Goal: Transaction & Acquisition: Obtain resource

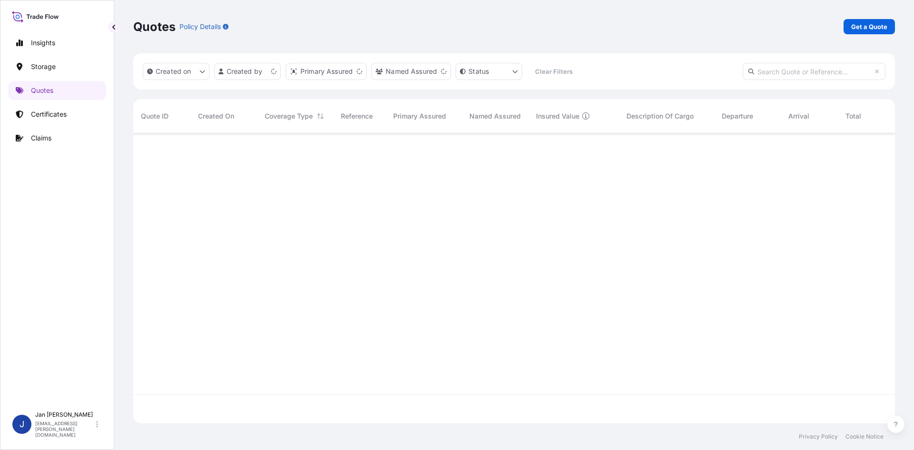
scroll to position [288, 754]
click at [864, 28] on p "Get a Quote" at bounding box center [869, 27] width 36 height 10
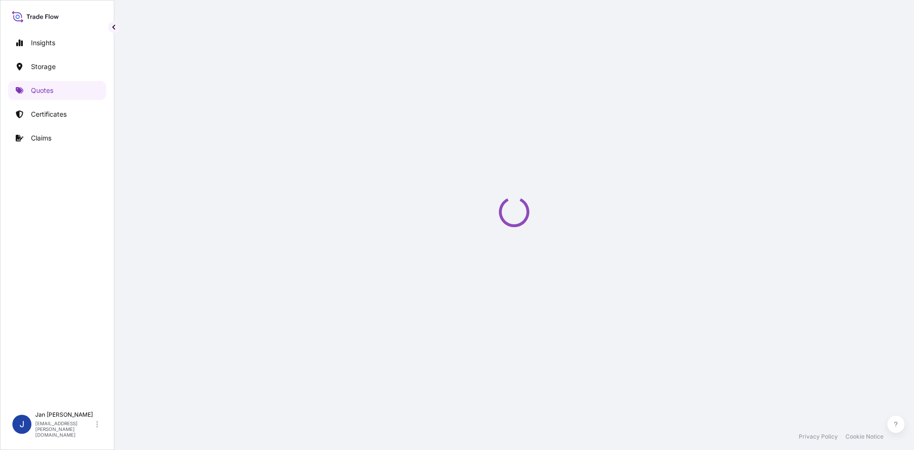
select select "Water"
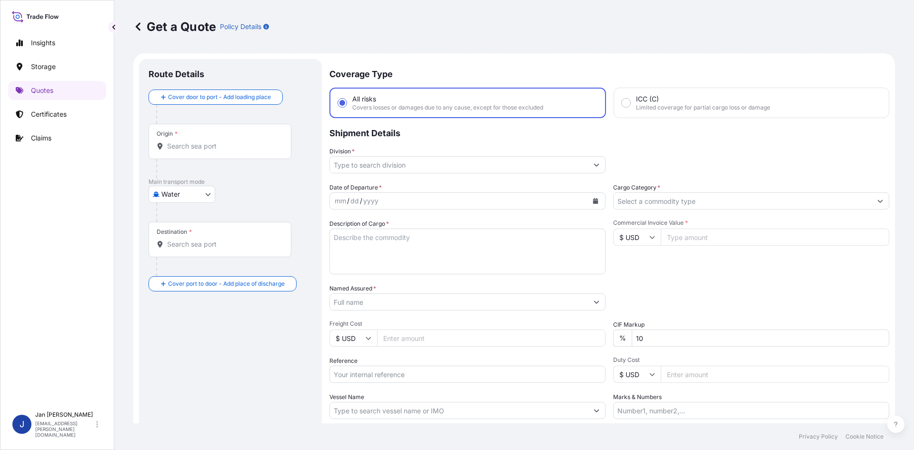
scroll to position [15, 0]
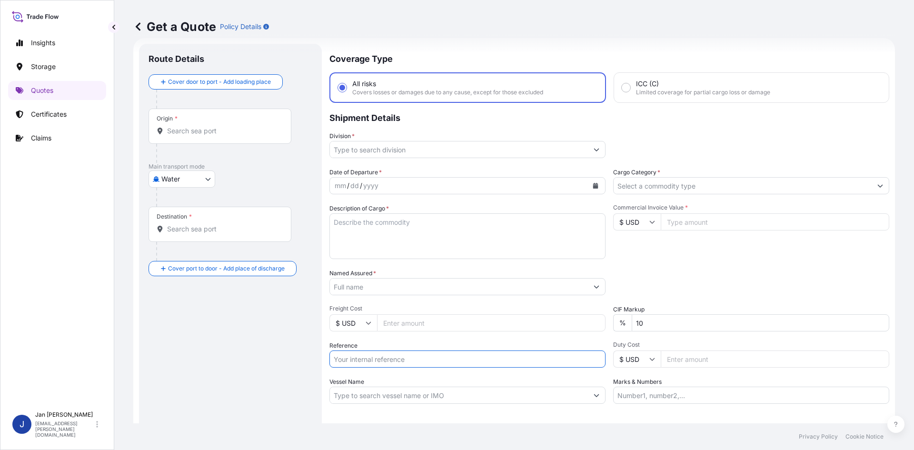
click at [400, 360] on input "Reference" at bounding box center [467, 358] width 276 height 17
paste input "1187431193"
click at [417, 368] on div "Date of Departure * mm / dd / yyyy Cargo Category * Description of Cargo * Comm…" at bounding box center [609, 286] width 560 height 236
click at [417, 364] on input "1187431193" at bounding box center [467, 358] width 276 height 17
paste input "5013222257"
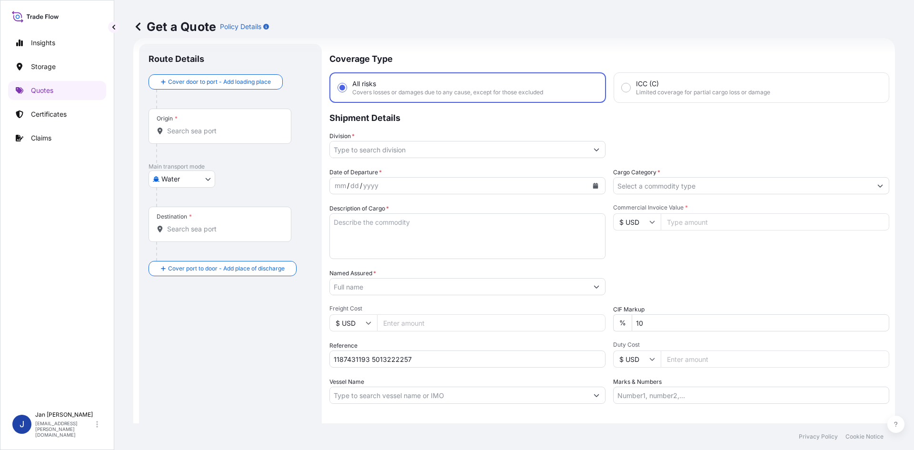
click at [495, 369] on div "Date of Departure * mm / dd / yyyy Cargo Category * Description of Cargo * Comm…" at bounding box center [609, 286] width 560 height 236
click at [499, 356] on input "1187431193 5013222257" at bounding box center [467, 358] width 276 height 17
paste input "5013217052"
type input "1187431193 5013222257 5013217052"
click at [590, 178] on button "Calendar" at bounding box center [595, 185] width 15 height 15
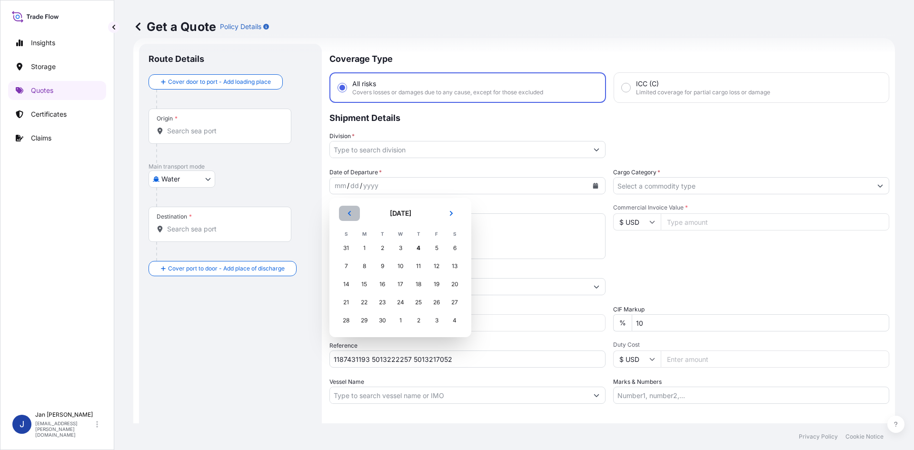
click at [355, 217] on button "Previous" at bounding box center [349, 213] width 21 height 15
click at [420, 323] on div "28" at bounding box center [418, 320] width 17 height 17
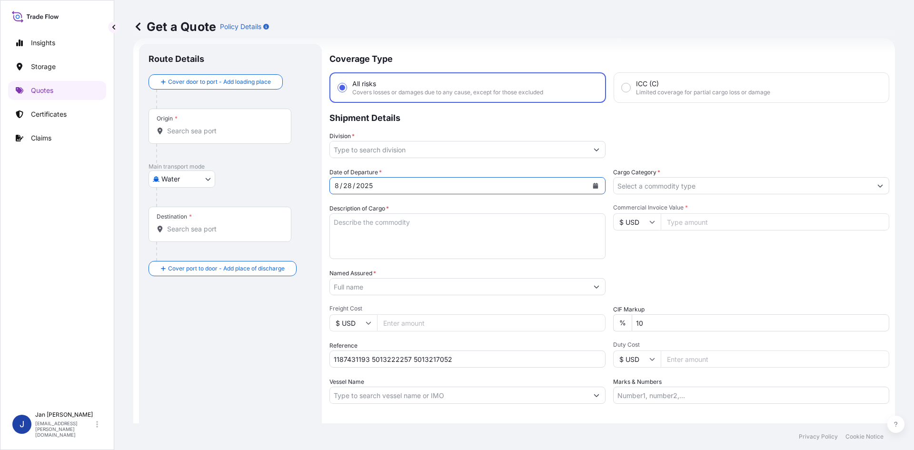
click at [511, 148] on input "Division *" at bounding box center [459, 149] width 258 height 17
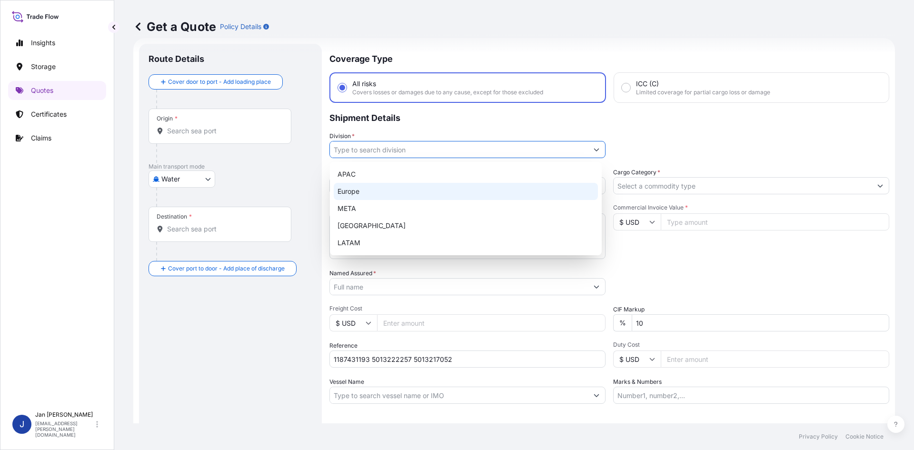
click at [465, 188] on div "Europe" at bounding box center [466, 191] width 264 height 17
type input "Europe"
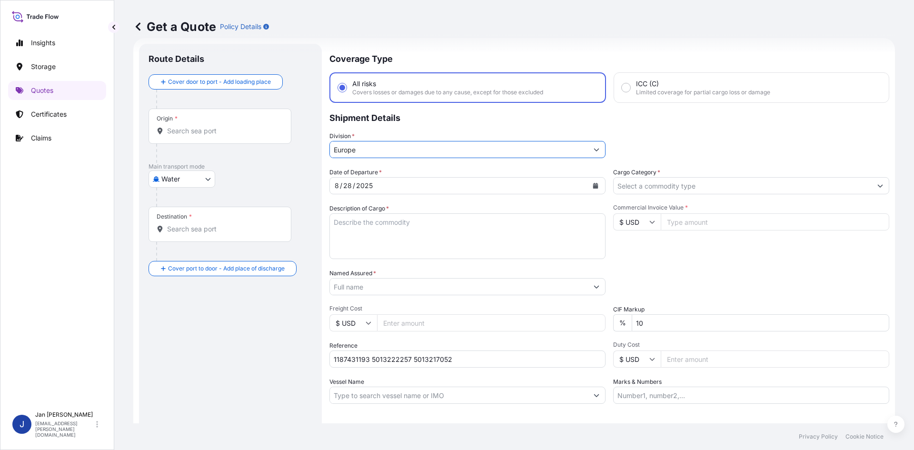
click at [718, 184] on input "Cargo Category *" at bounding box center [743, 185] width 258 height 17
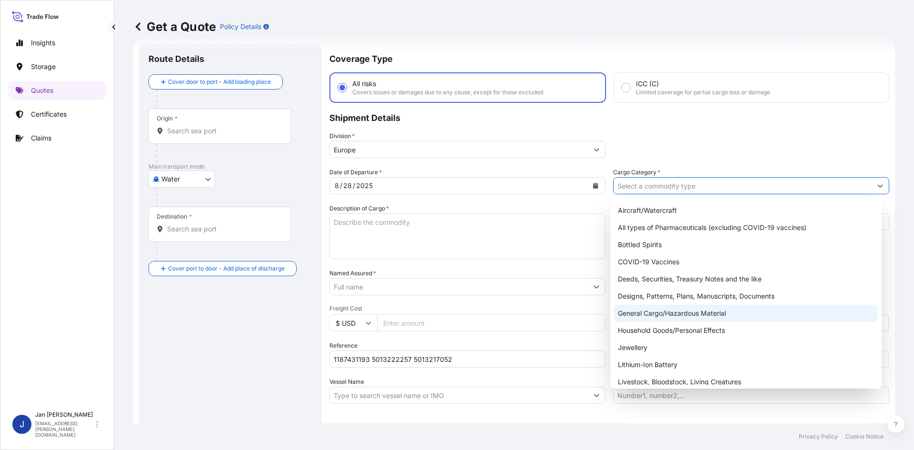
click at [681, 319] on div "General Cargo/Hazardous Material" at bounding box center [746, 313] width 264 height 17
type input "General Cargo/Hazardous Material"
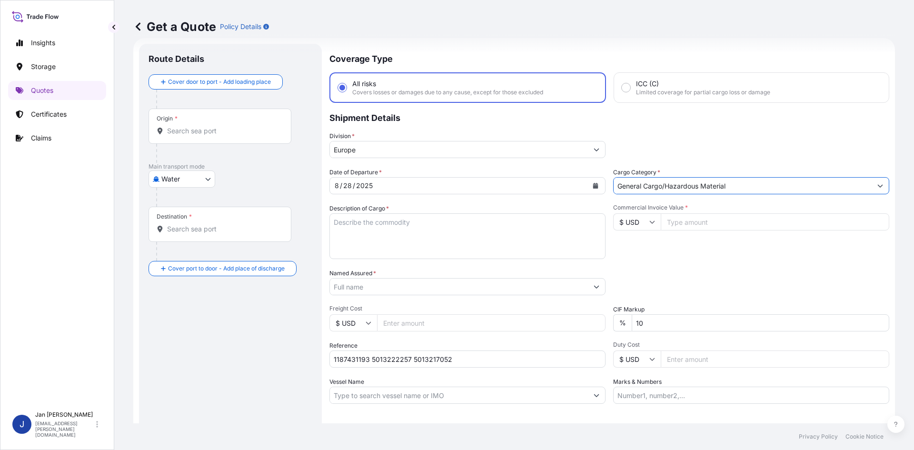
click at [685, 267] on div "Date of Departure * [DATE] Cargo Category * General Cargo/Hazardous Material De…" at bounding box center [609, 286] width 560 height 236
drag, startPoint x: 669, startPoint y: 215, endPoint x: 674, endPoint y: 216, distance: 5.4
click at [669, 215] on input "Commercial Invoice Value *" at bounding box center [775, 221] width 228 height 17
paste input "23839.84"
type input "23839.84"
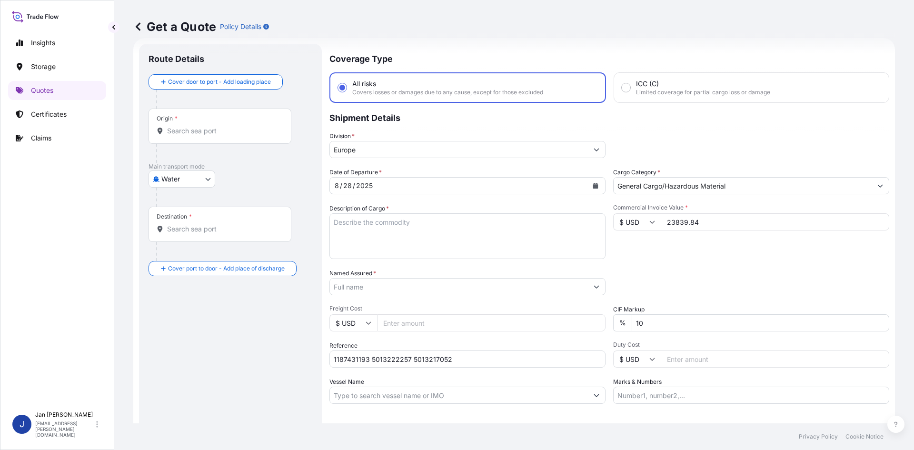
click at [637, 222] on input "$ USD" at bounding box center [637, 221] width 48 height 17
click at [635, 244] on div "€ EUR" at bounding box center [634, 248] width 40 height 18
type input "€ EUR"
drag, startPoint x: 538, startPoint y: 252, endPoint x: 879, endPoint y: 76, distance: 383.0
click at [538, 252] on textarea "Description of Cargo *" at bounding box center [467, 236] width 276 height 46
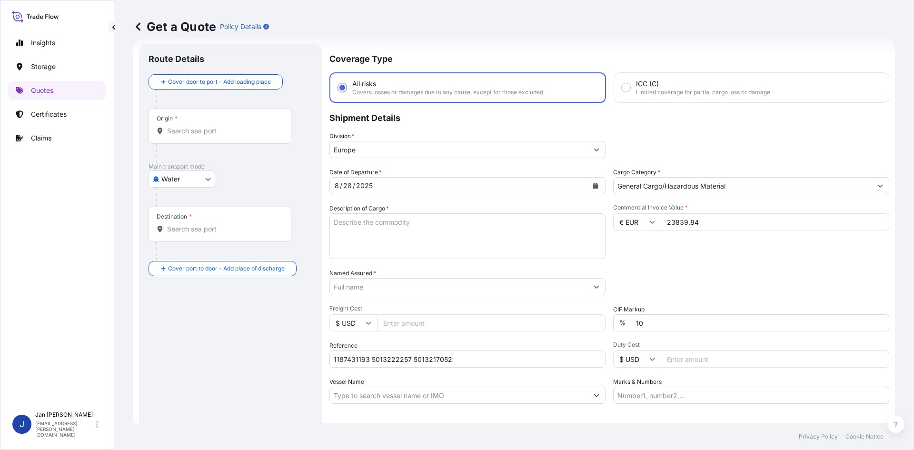
paste textarea "BAGS LOADED ONTO 36 PALLETS LOADED INTO 2 40' HIGH CUBE CONTAINER LUPOLEN 2420H"
click at [337, 232] on textarea "BAGS LOADED ONTO 36 PALLETS LOADED INTO 2 40' HIGH CUBE CONTAINER LUPOLEN 2420H" at bounding box center [467, 236] width 276 height 46
click at [333, 225] on textarea "BAGS LOADED ONTO 18PALLETS LOADED INTO 2 40' HIGH CUBE CONTAINER LUPOLEN 2420H" at bounding box center [467, 236] width 276 height 46
click at [337, 244] on textarea "990 BAGS LOADED ONTO 18PALLETS LOADED INTO 2 40' HIGH CUBE CONTAINER LUPOLEN 24…" at bounding box center [467, 236] width 276 height 46
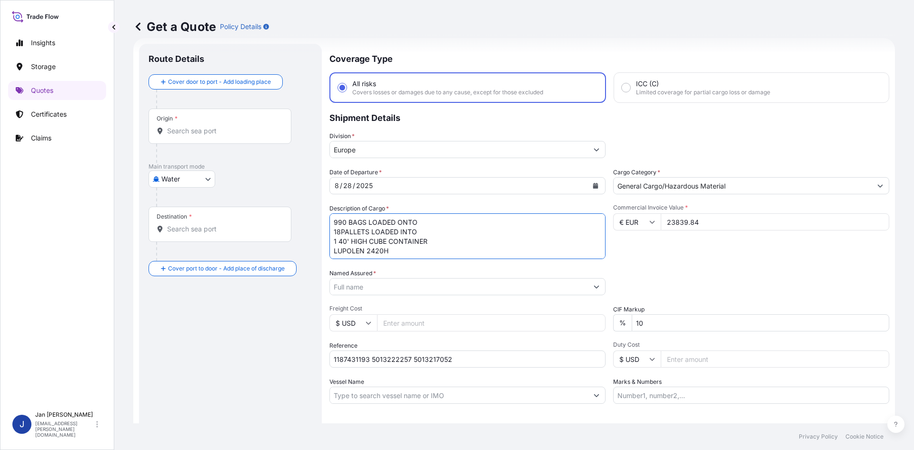
type textarea "990 BAGS LOADED ONTO 18PALLETS LOADED INTO 1 40' HIGH CUBE CONTAINER LUPOLEN 24…"
click at [659, 268] on div "Packing Category Type to search a container mode Please select a primary mode o…" at bounding box center [751, 281] width 276 height 27
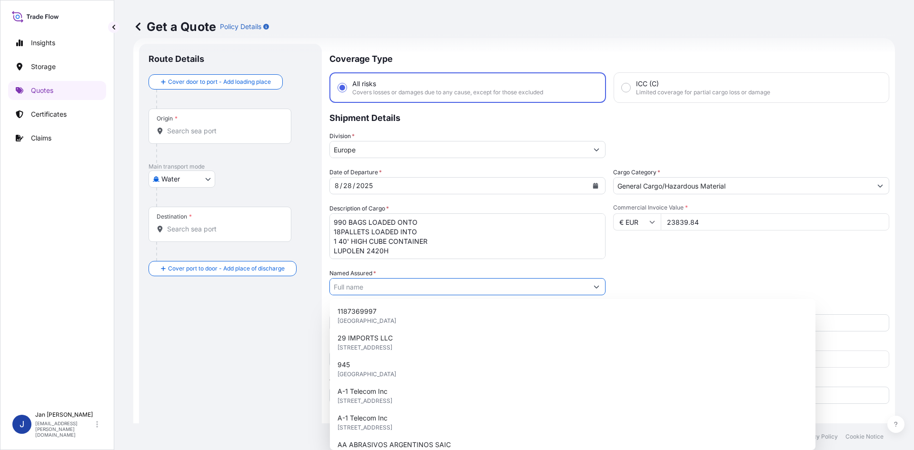
click at [523, 293] on input "Named Assured *" at bounding box center [459, 286] width 258 height 17
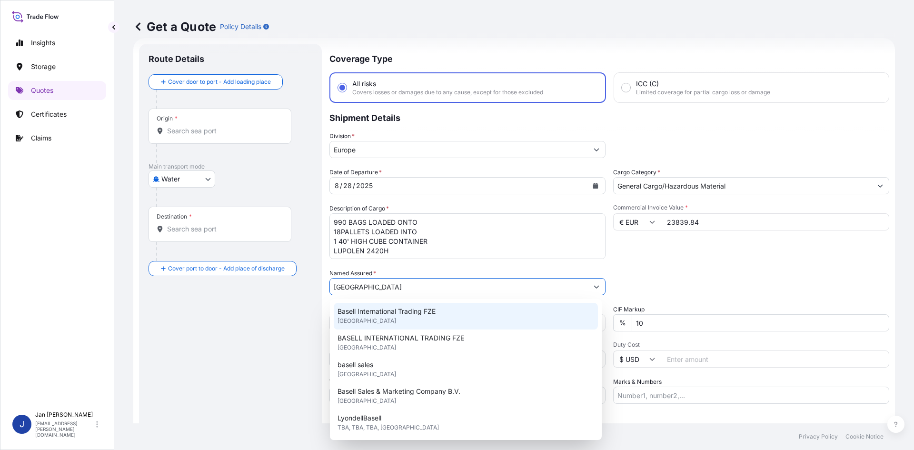
click at [420, 315] on span "Basell International Trading FZE" at bounding box center [386, 312] width 98 height 10
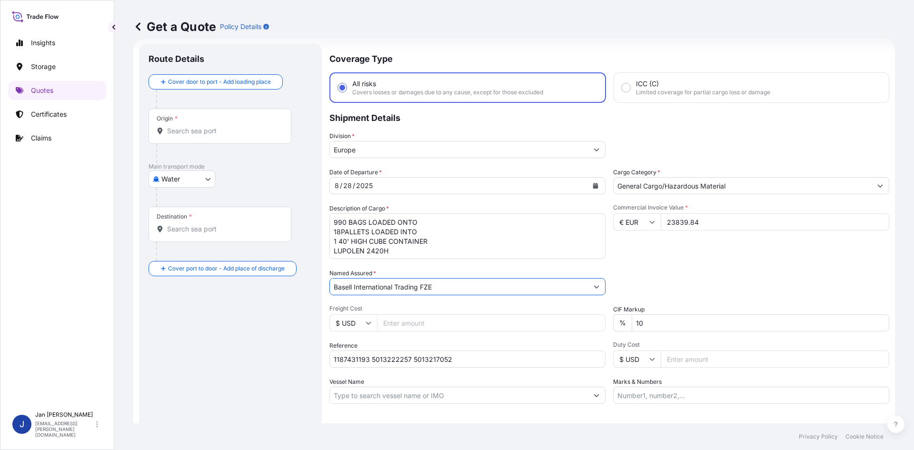
type input "Basell International Trading FZE"
drag, startPoint x: 646, startPoint y: 399, endPoint x: 645, endPoint y: 408, distance: 9.6
click at [646, 399] on input "Marks & Numbers" at bounding box center [751, 394] width 276 height 17
paste input "BAREKS / [GEOGRAPHIC_DATA]"
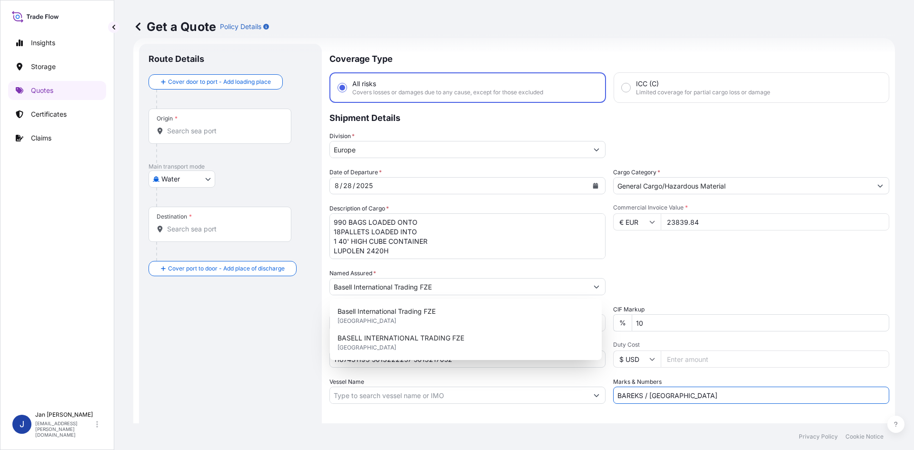
type input "BAREKS / [GEOGRAPHIC_DATA]"
click at [644, 414] on div "Letter of Credit This shipment has a letter of credit Letter of credit * Letter…" at bounding box center [609, 429] width 560 height 37
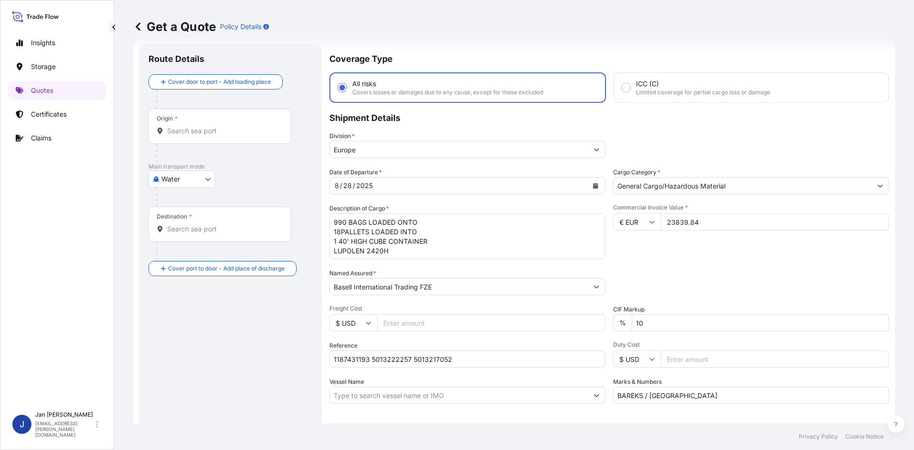
click at [172, 142] on div "Origin *" at bounding box center [219, 126] width 143 height 35
click at [172, 136] on input "Origin *" at bounding box center [223, 131] width 112 height 10
paste input "MARSEILLES"
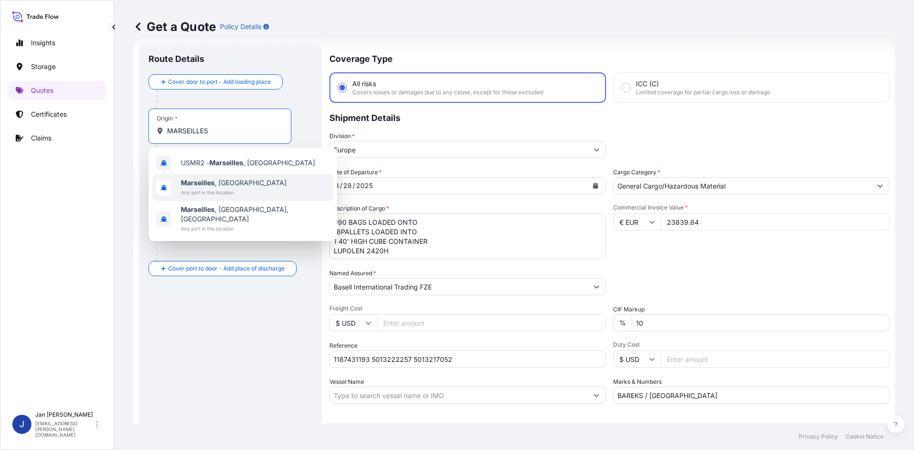
click at [205, 183] on b "Marseilles" at bounding box center [198, 182] width 34 height 8
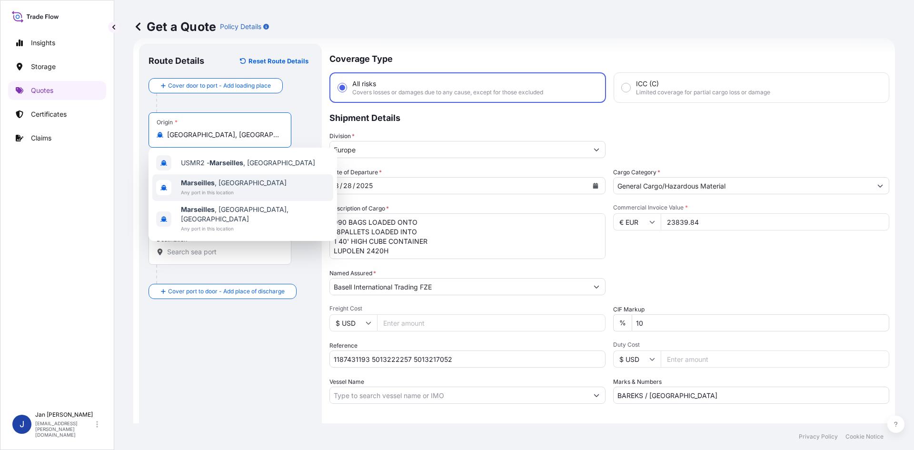
type input "[GEOGRAPHIC_DATA], [GEOGRAPHIC_DATA]"
click at [261, 200] on div "Water Air Water Inland" at bounding box center [230, 201] width 164 height 17
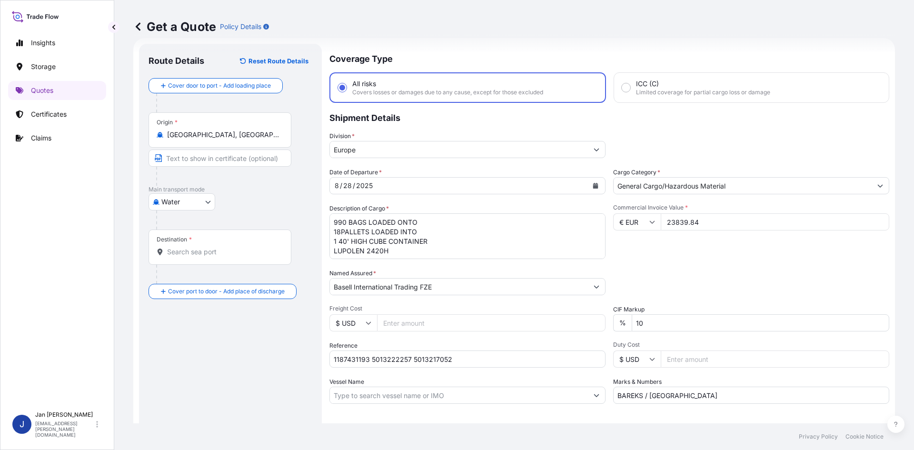
click at [247, 250] on input "Destination *" at bounding box center [223, 252] width 112 height 10
paste input "IZMIR"
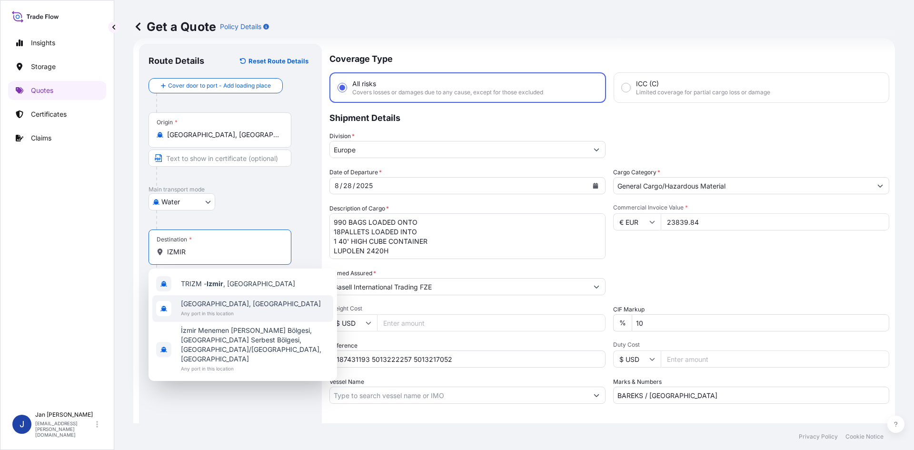
click at [229, 302] on span "[GEOGRAPHIC_DATA], [GEOGRAPHIC_DATA]" at bounding box center [251, 304] width 140 height 10
type input "[GEOGRAPHIC_DATA], [GEOGRAPHIC_DATA]"
click at [227, 365] on div "Route Details Reset Route Details Cover door to port - Add loading place Place …" at bounding box center [230, 259] width 164 height 412
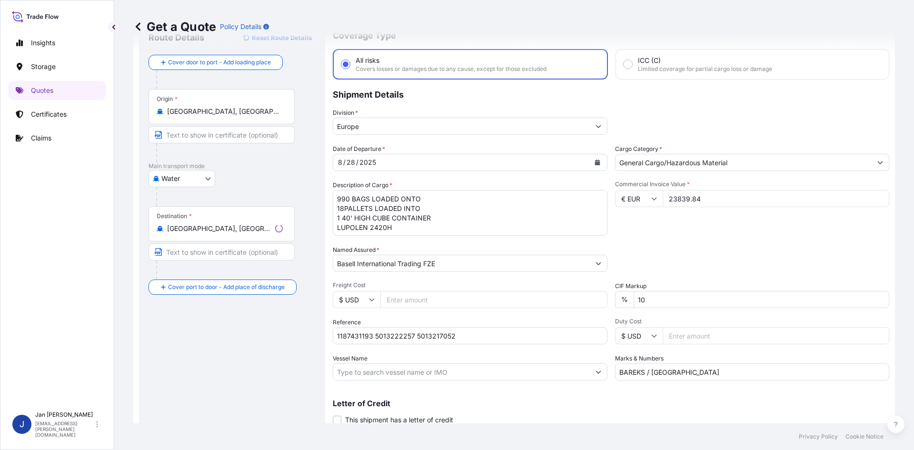
scroll to position [72, 0]
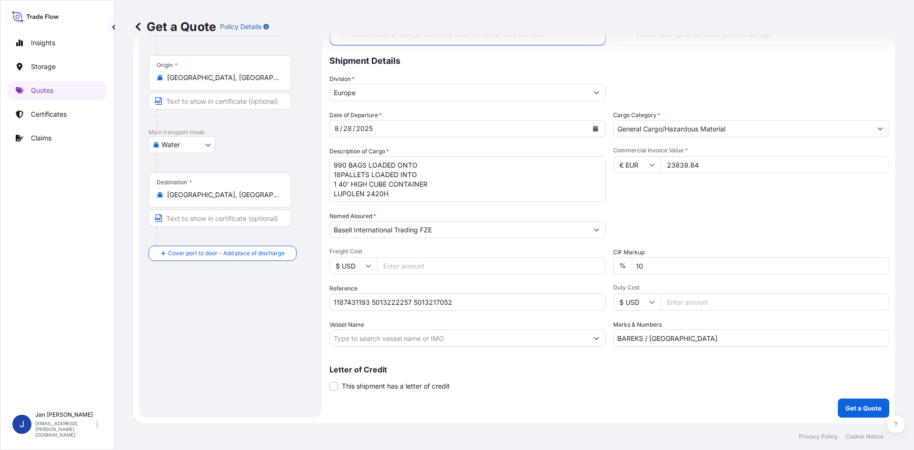
click at [870, 414] on button "Get a Quote" at bounding box center [863, 407] width 51 height 19
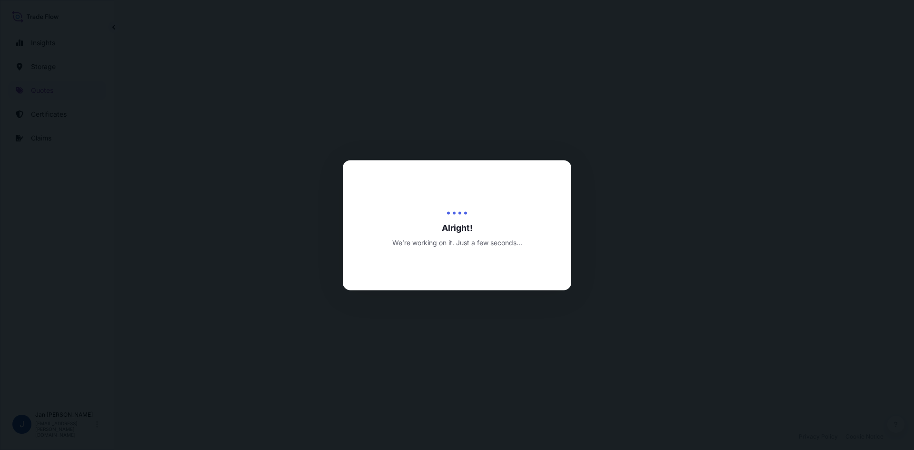
select select "Water"
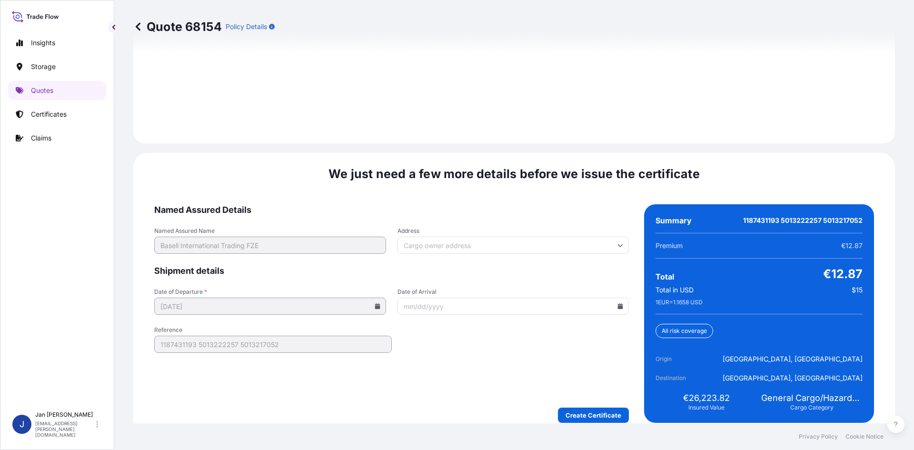
scroll to position [1366, 0]
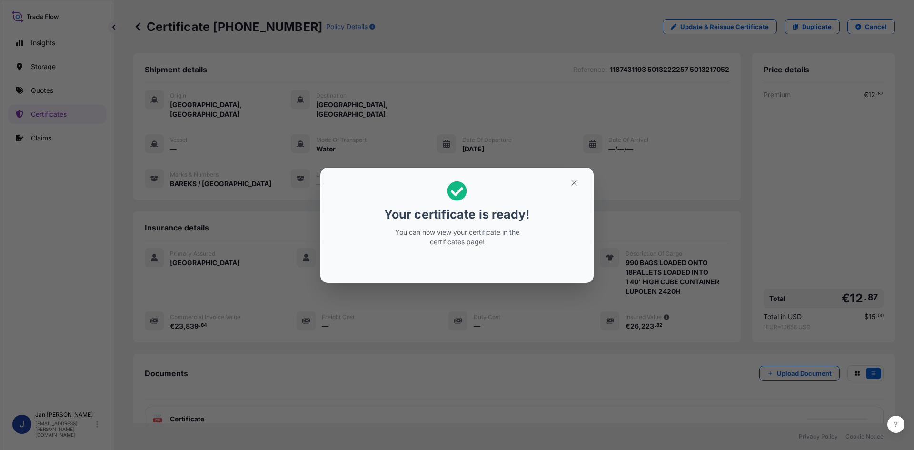
click at [544, 338] on div "Your certificate is ready! You can now view your certificate in the certificate…" at bounding box center [457, 225] width 914 height 450
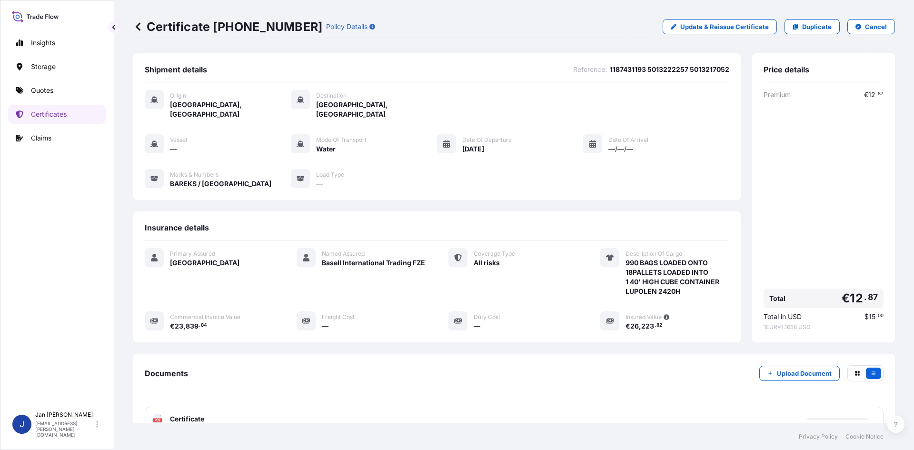
scroll to position [69, 0]
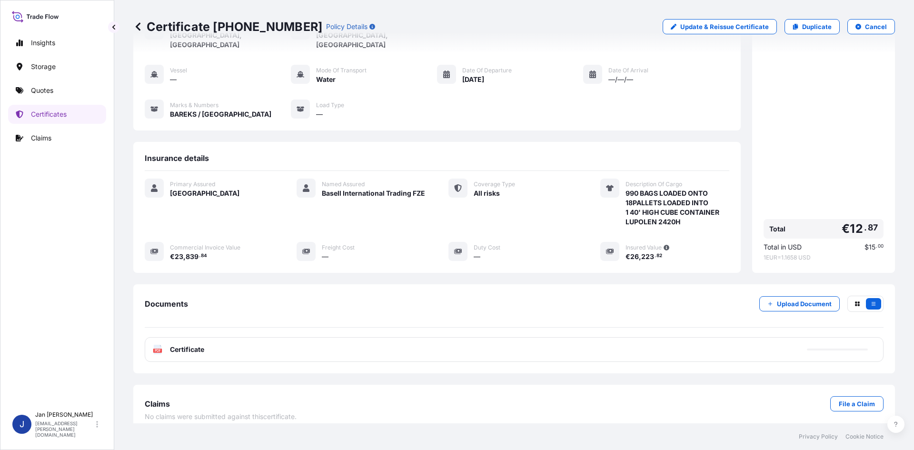
click at [419, 345] on div "PDF Certificate" at bounding box center [514, 349] width 739 height 25
click at [397, 346] on div "PDF Certificate" at bounding box center [514, 349] width 739 height 25
click at [193, 345] on span "Certificate" at bounding box center [187, 350] width 34 height 10
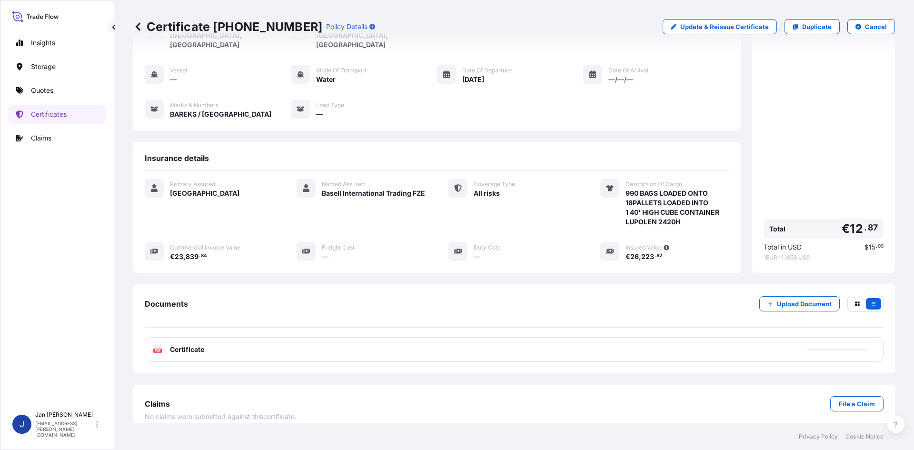
click at [208, 337] on div "PDF Certificate" at bounding box center [514, 349] width 739 height 25
click at [215, 344] on div "PDF Certificate" at bounding box center [514, 349] width 739 height 25
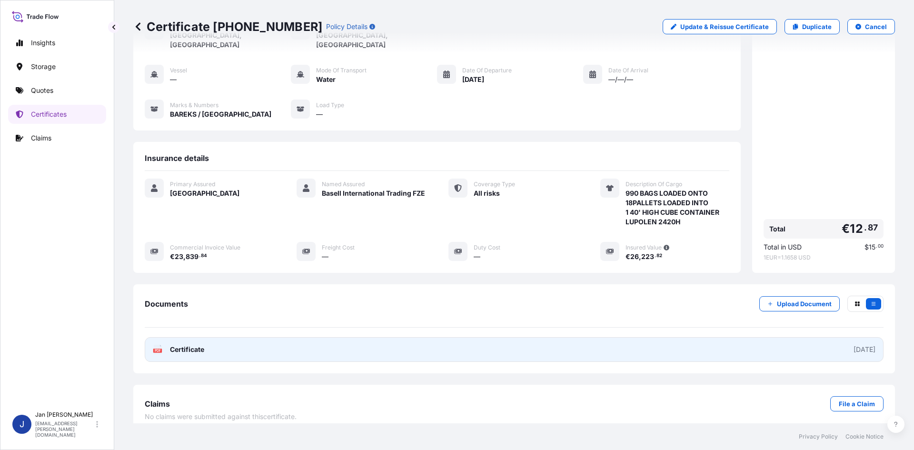
click at [224, 352] on link "PDF Certificate [DATE]" at bounding box center [514, 349] width 739 height 25
